Goal: Transaction & Acquisition: Purchase product/service

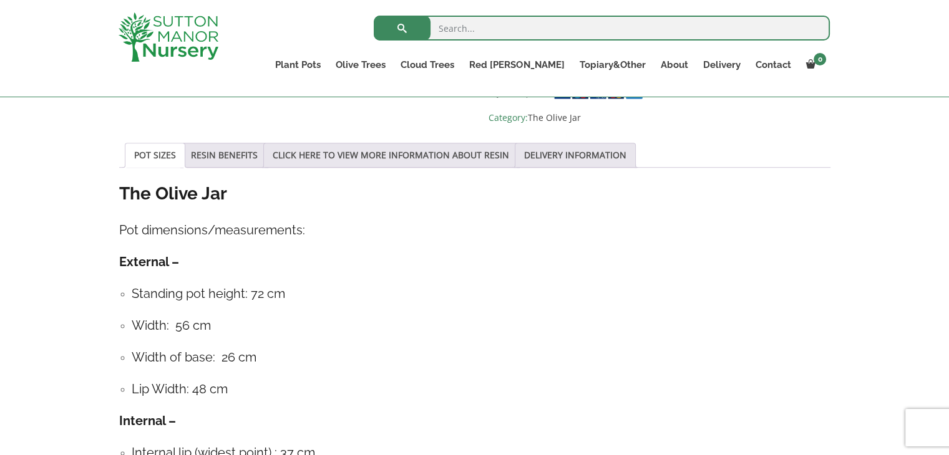
scroll to position [848, 0]
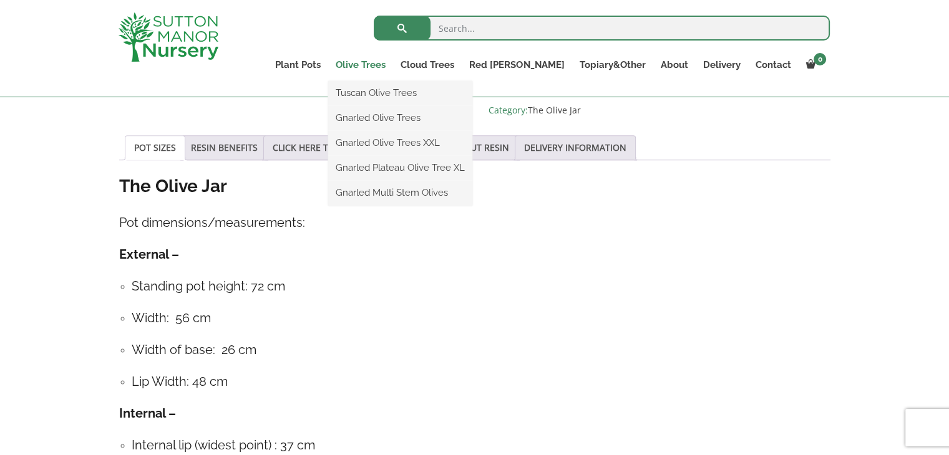
click at [393, 63] on link "Olive Trees" at bounding box center [360, 64] width 65 height 17
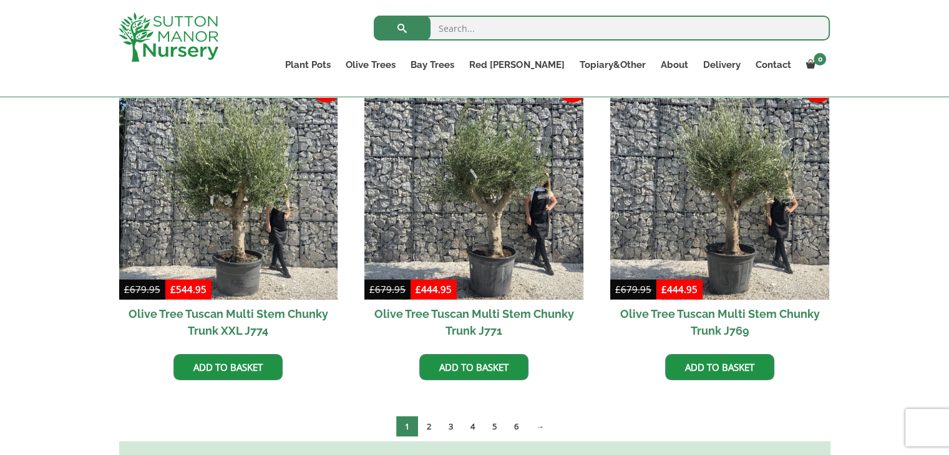
scroll to position [2046, 0]
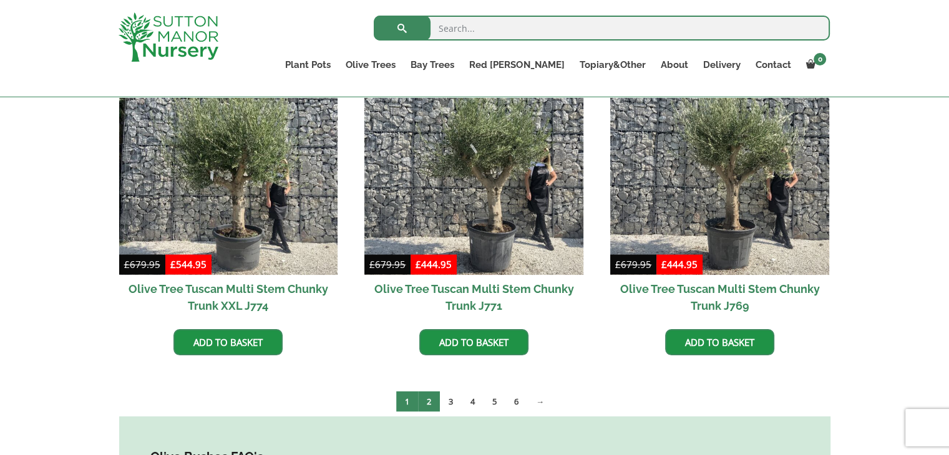
click at [429, 391] on link "2" at bounding box center [429, 401] width 22 height 21
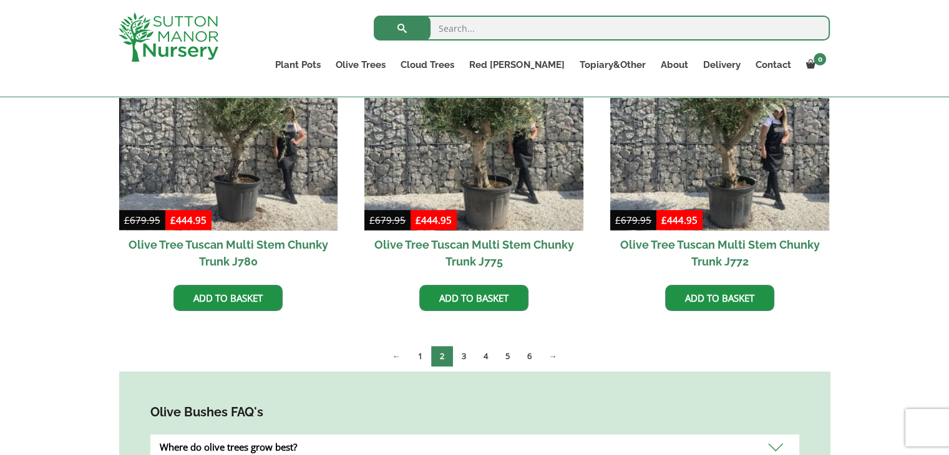
scroll to position [364, 0]
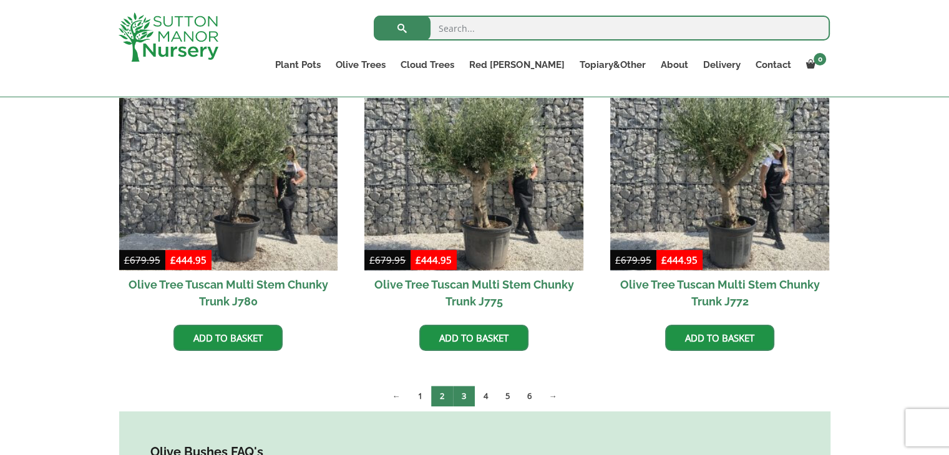
click at [464, 397] on link "3" at bounding box center [464, 396] width 22 height 21
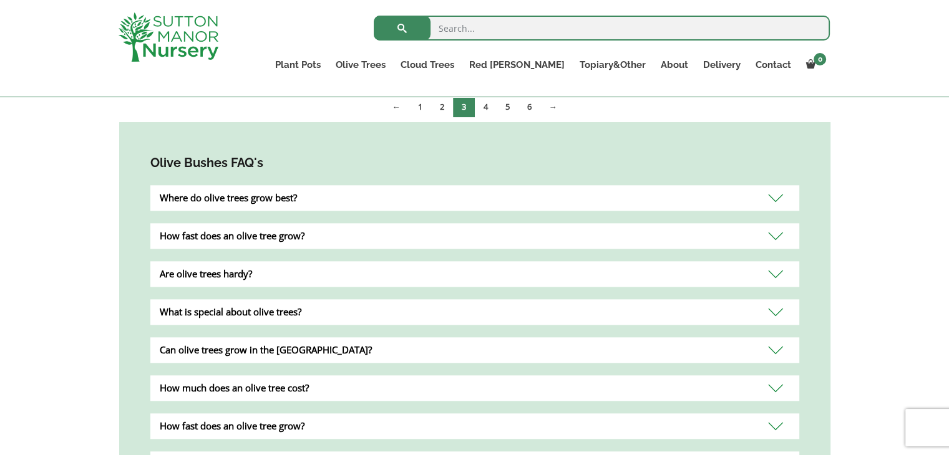
scroll to position [1273, 0]
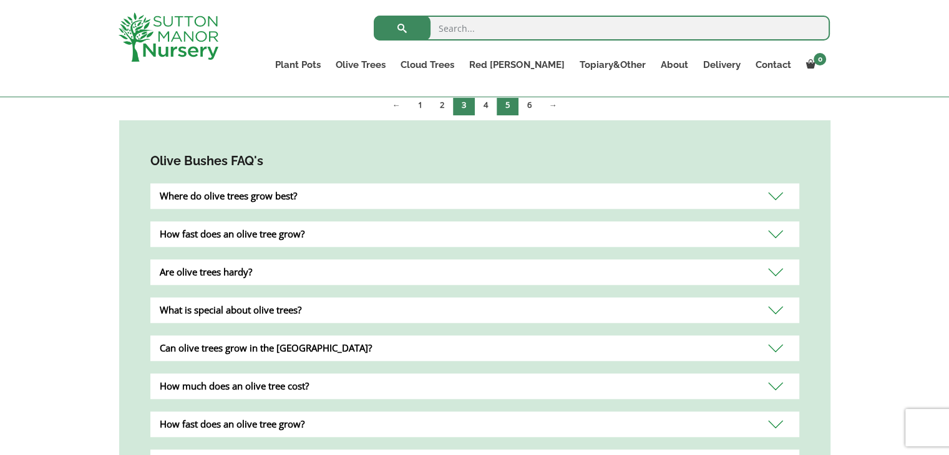
click at [508, 104] on link "5" at bounding box center [508, 105] width 22 height 21
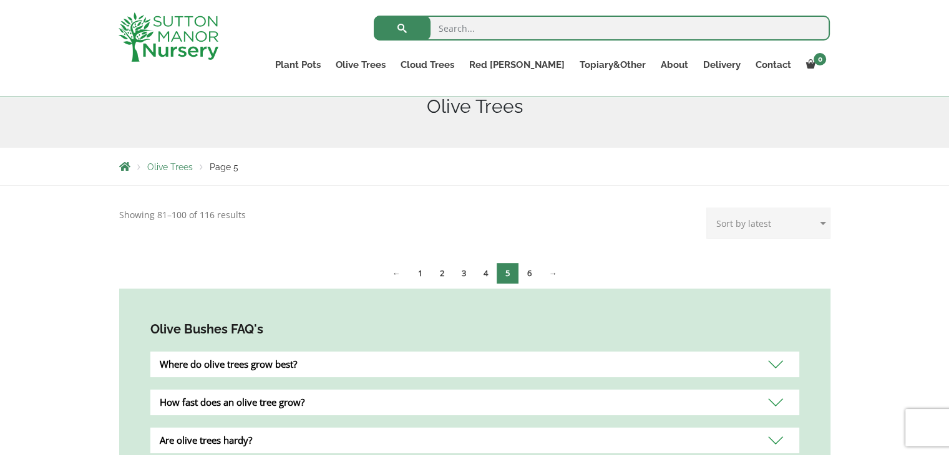
scroll to position [200, 0]
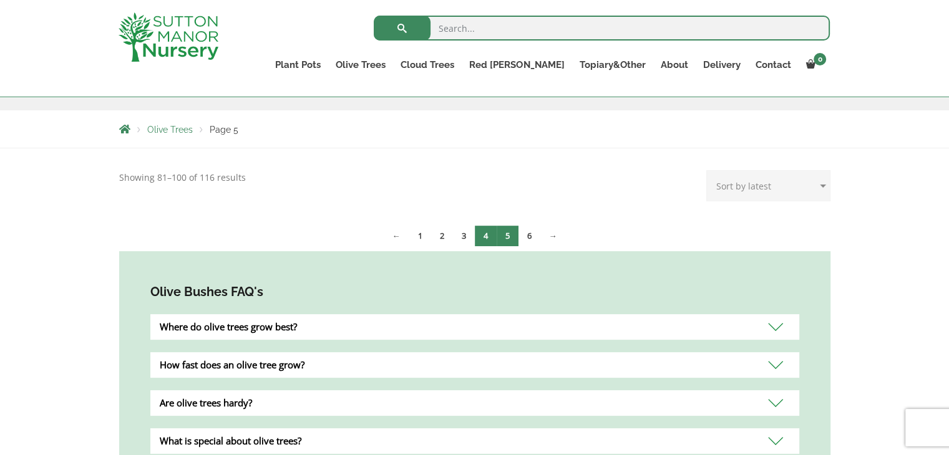
click at [484, 239] on link "4" at bounding box center [486, 236] width 22 height 21
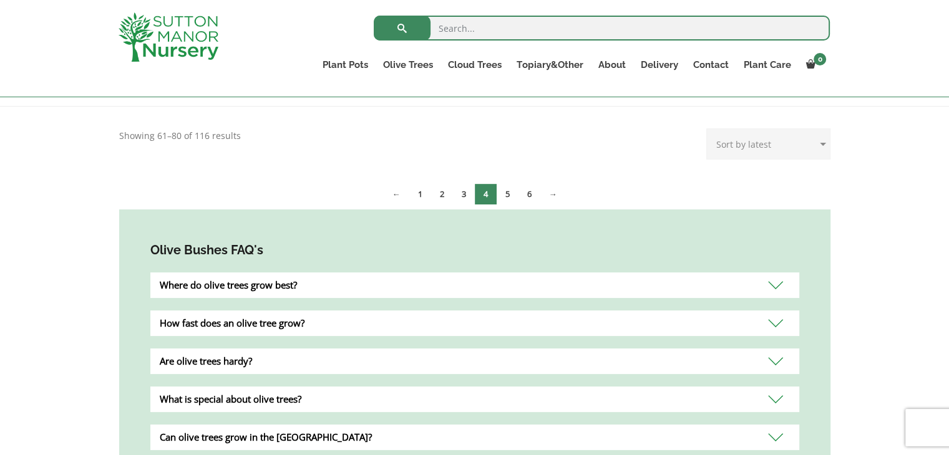
scroll to position [250, 0]
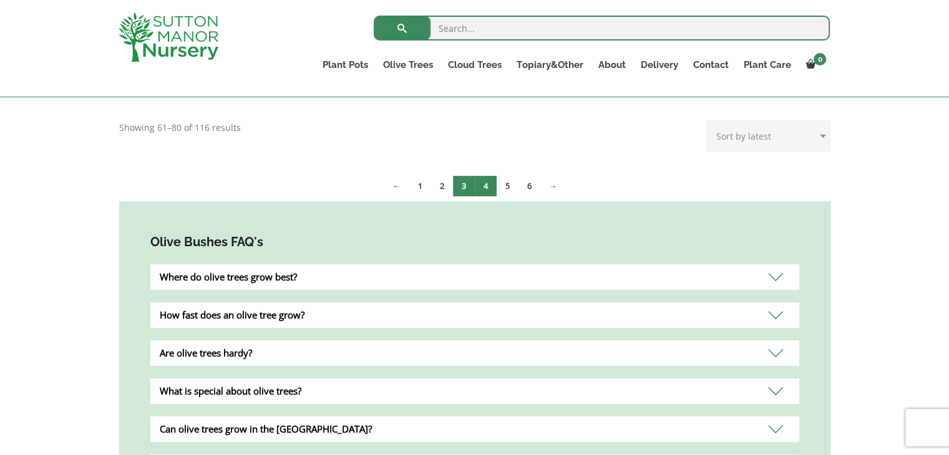
click at [462, 188] on link "3" at bounding box center [464, 186] width 22 height 21
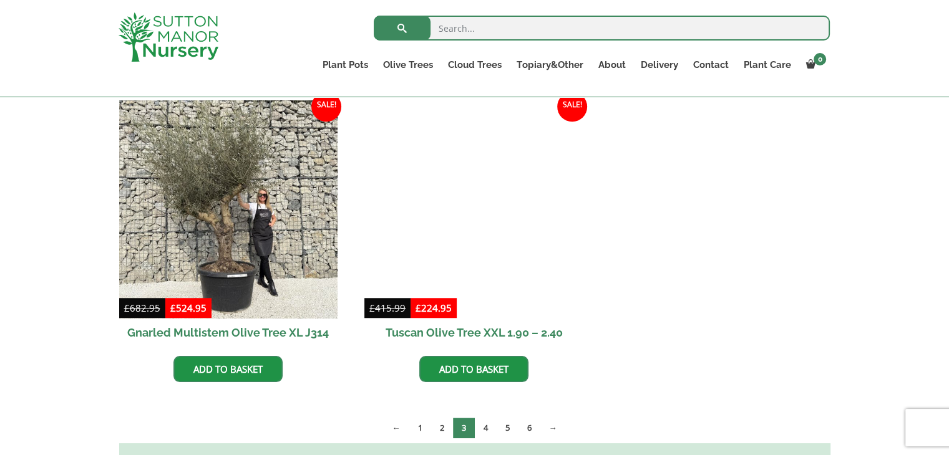
scroll to position [948, 0]
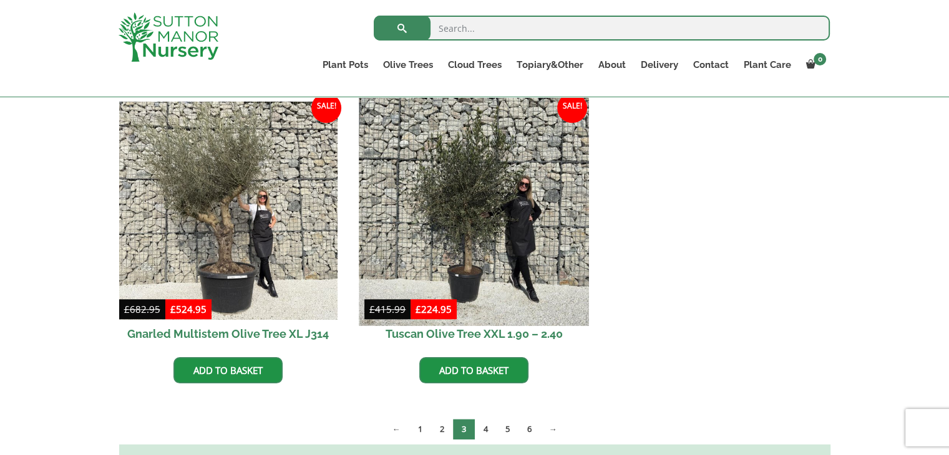
click at [522, 190] on img at bounding box center [474, 211] width 230 height 230
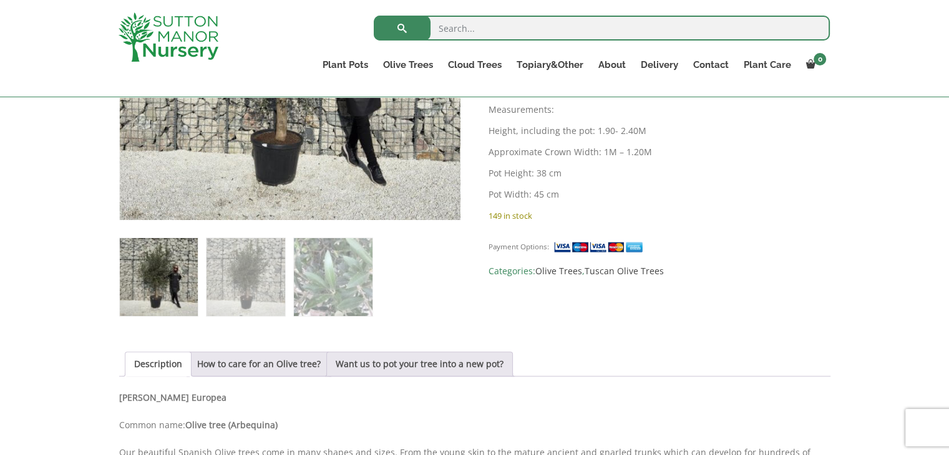
scroll to position [524, 0]
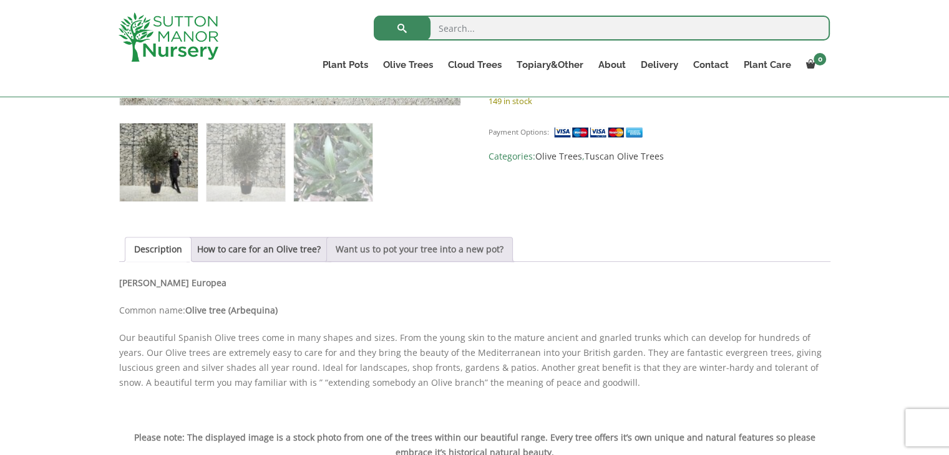
click at [416, 251] on link "Want us to pot your tree into a new pot?" at bounding box center [420, 250] width 168 height 24
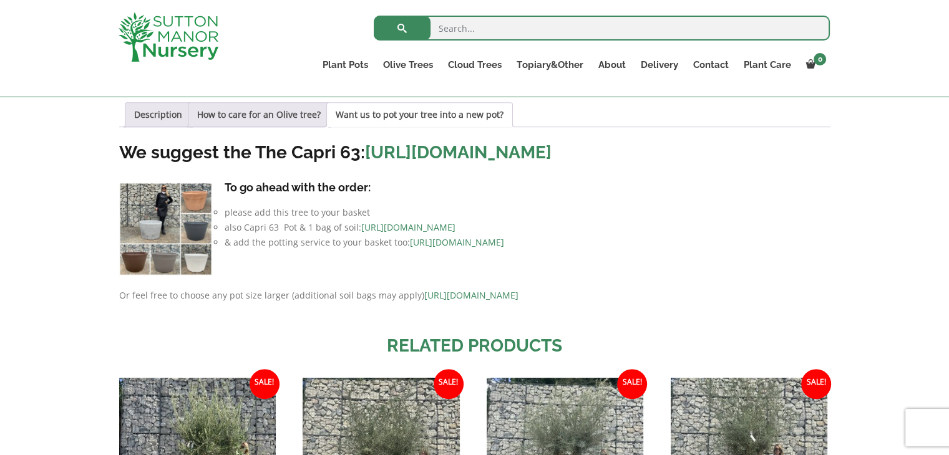
scroll to position [624, 0]
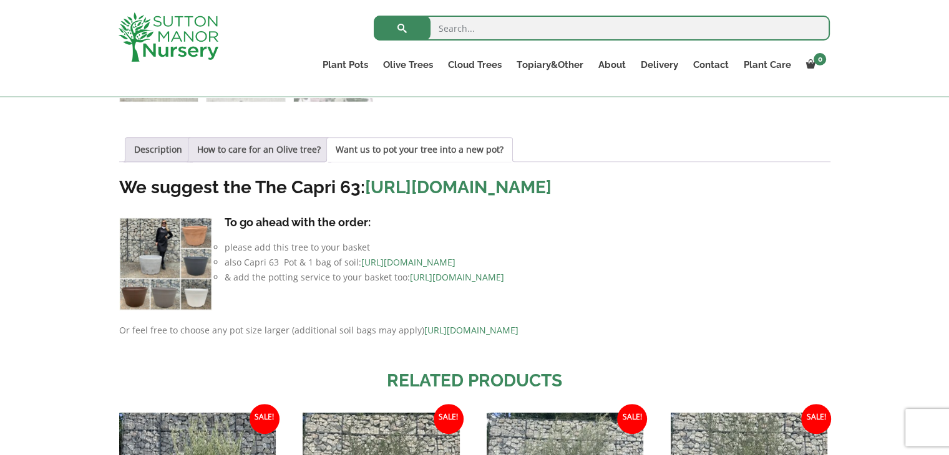
click at [140, 279] on img at bounding box center [165, 264] width 93 height 93
click at [190, 261] on img at bounding box center [165, 264] width 93 height 93
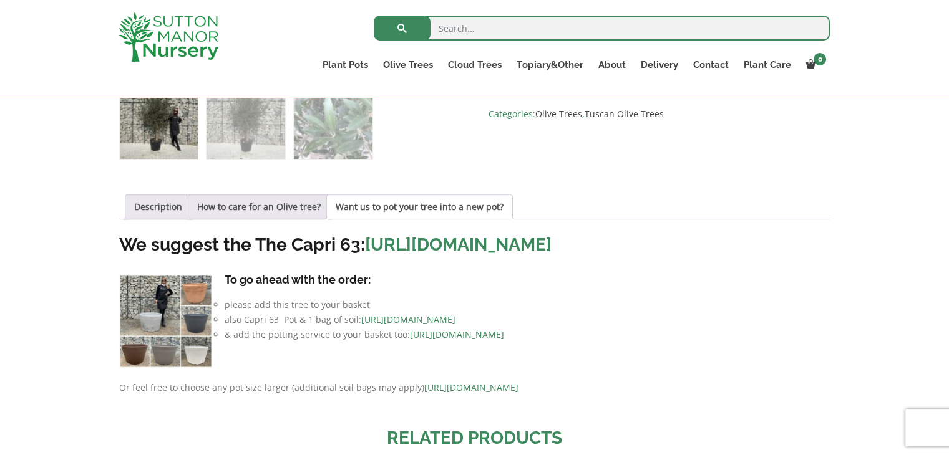
scroll to position [549, 0]
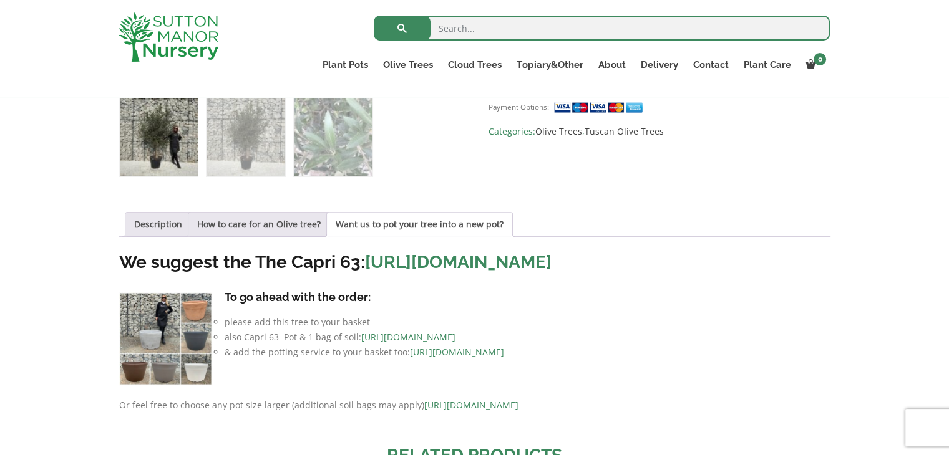
click at [188, 365] on img at bounding box center [165, 339] width 93 height 93
click at [172, 386] on img at bounding box center [165, 339] width 93 height 93
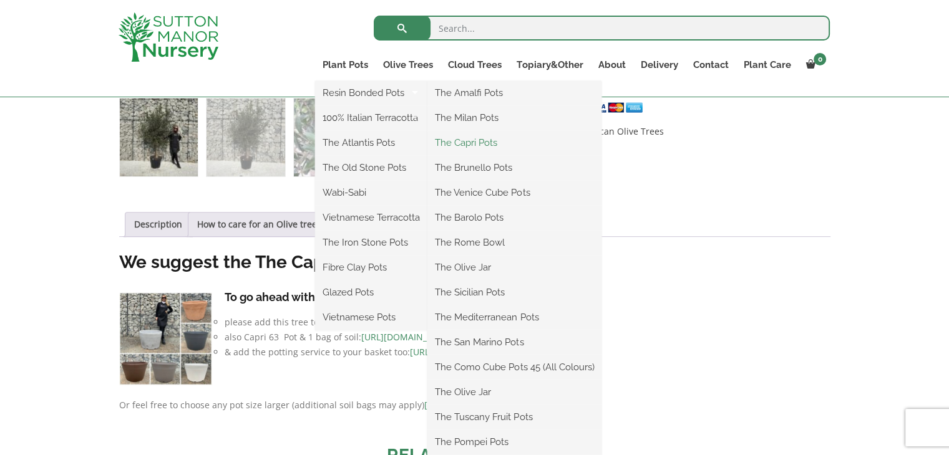
click at [459, 145] on link "The Capri Pots" at bounding box center [514, 143] width 174 height 19
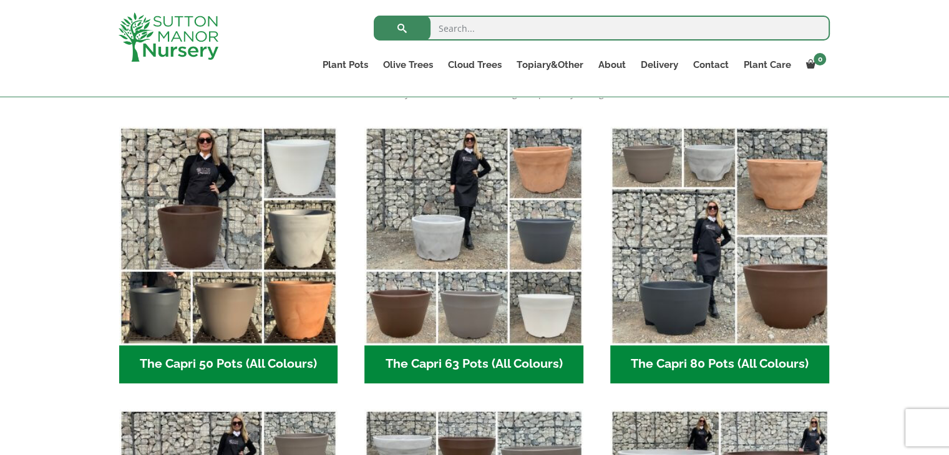
scroll to position [299, 0]
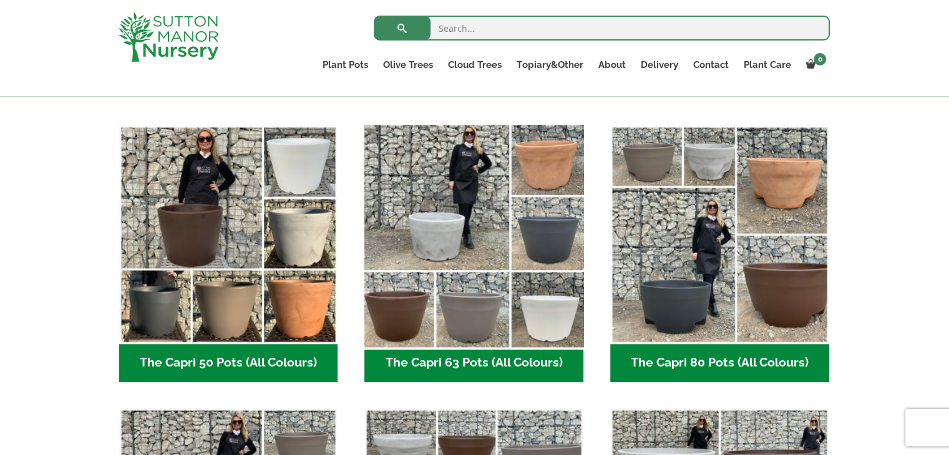
click at [482, 317] on img "Visit product category The Capri 63 Pots (All Colours)" at bounding box center [474, 235] width 230 height 230
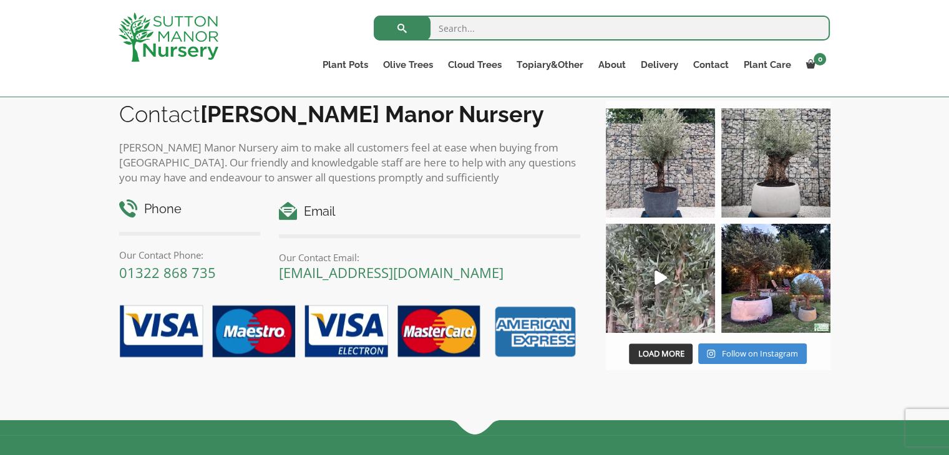
scroll to position [1023, 0]
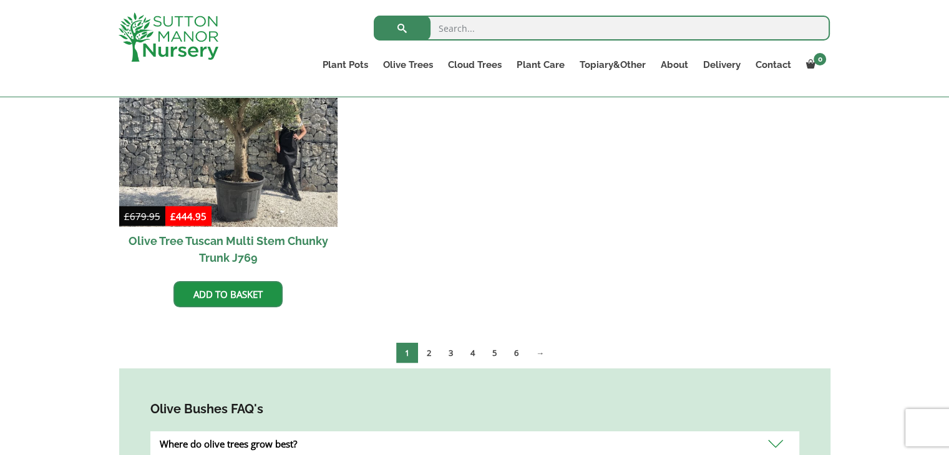
scroll to position [2421, 0]
